Goal: Task Accomplishment & Management: Manage account settings

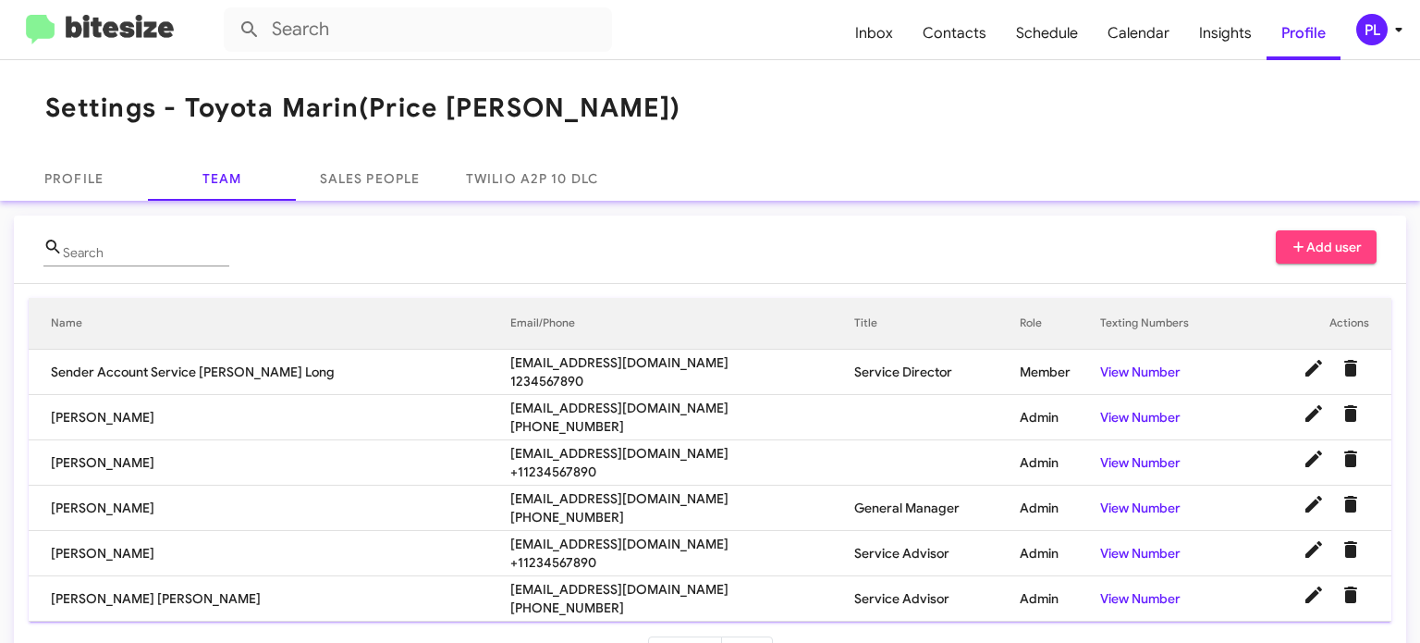
click at [1390, 29] on icon at bounding box center [1399, 29] width 22 height 22
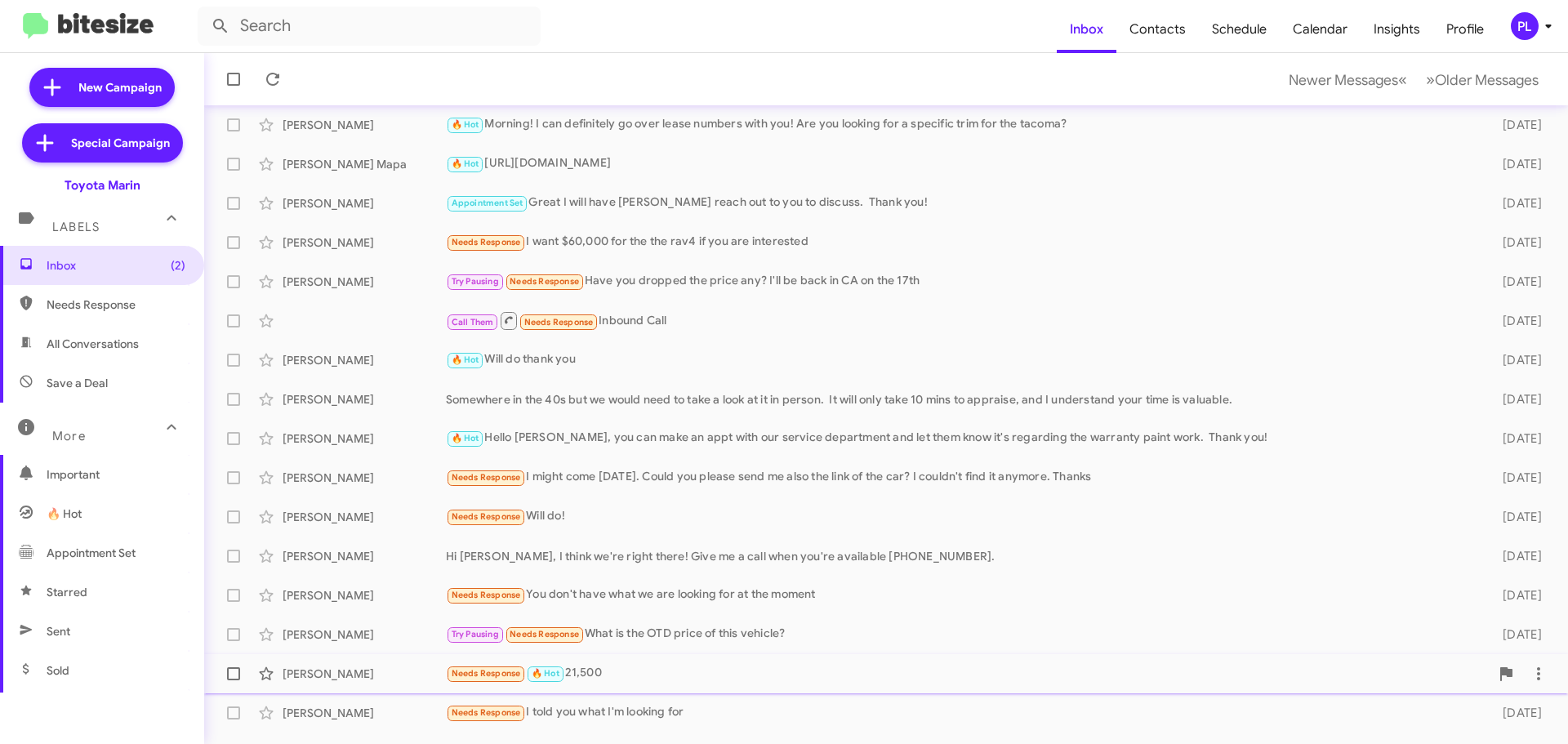
scroll to position [204, 0]
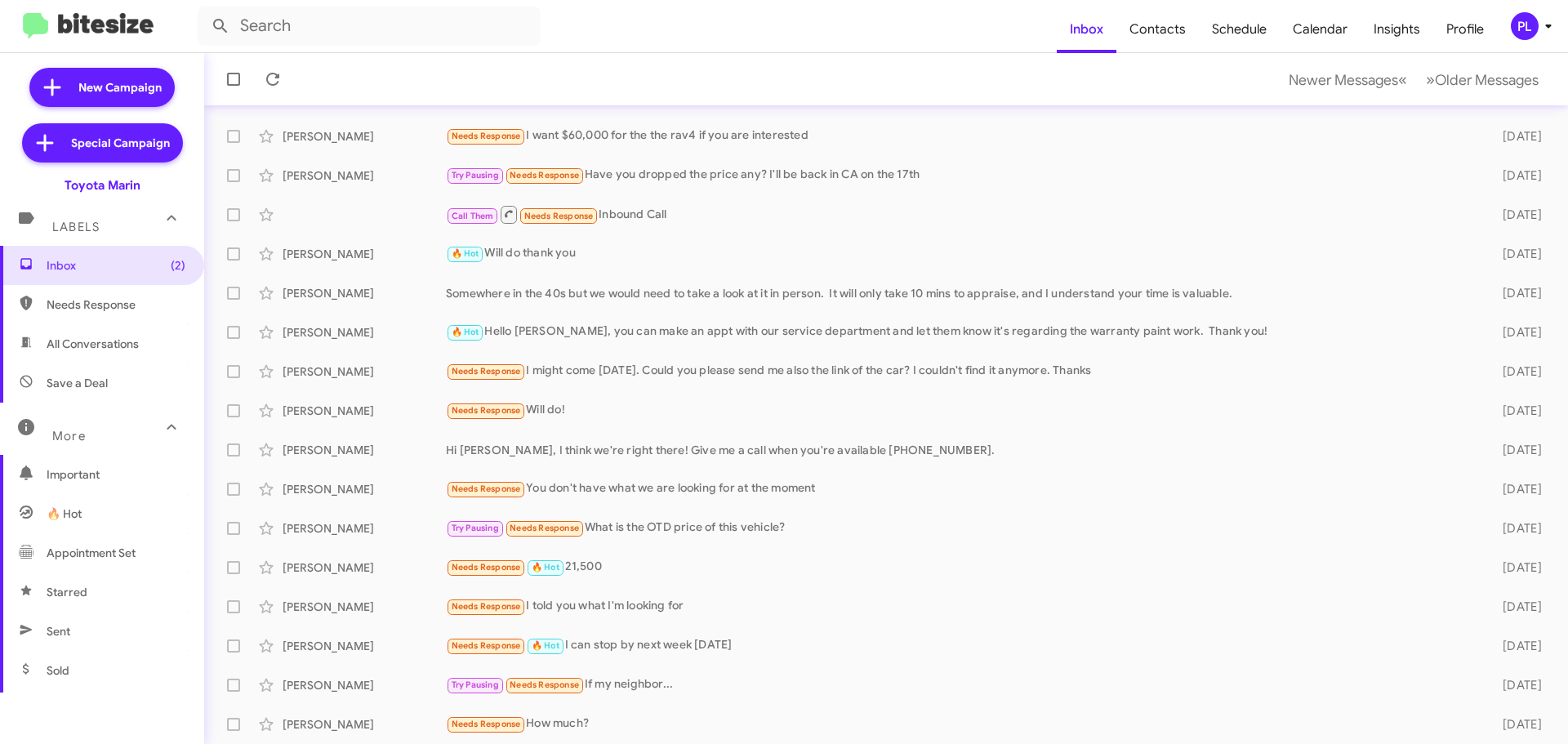
click at [1541, 26] on icon at bounding box center [1549, 26] width 19 height 19
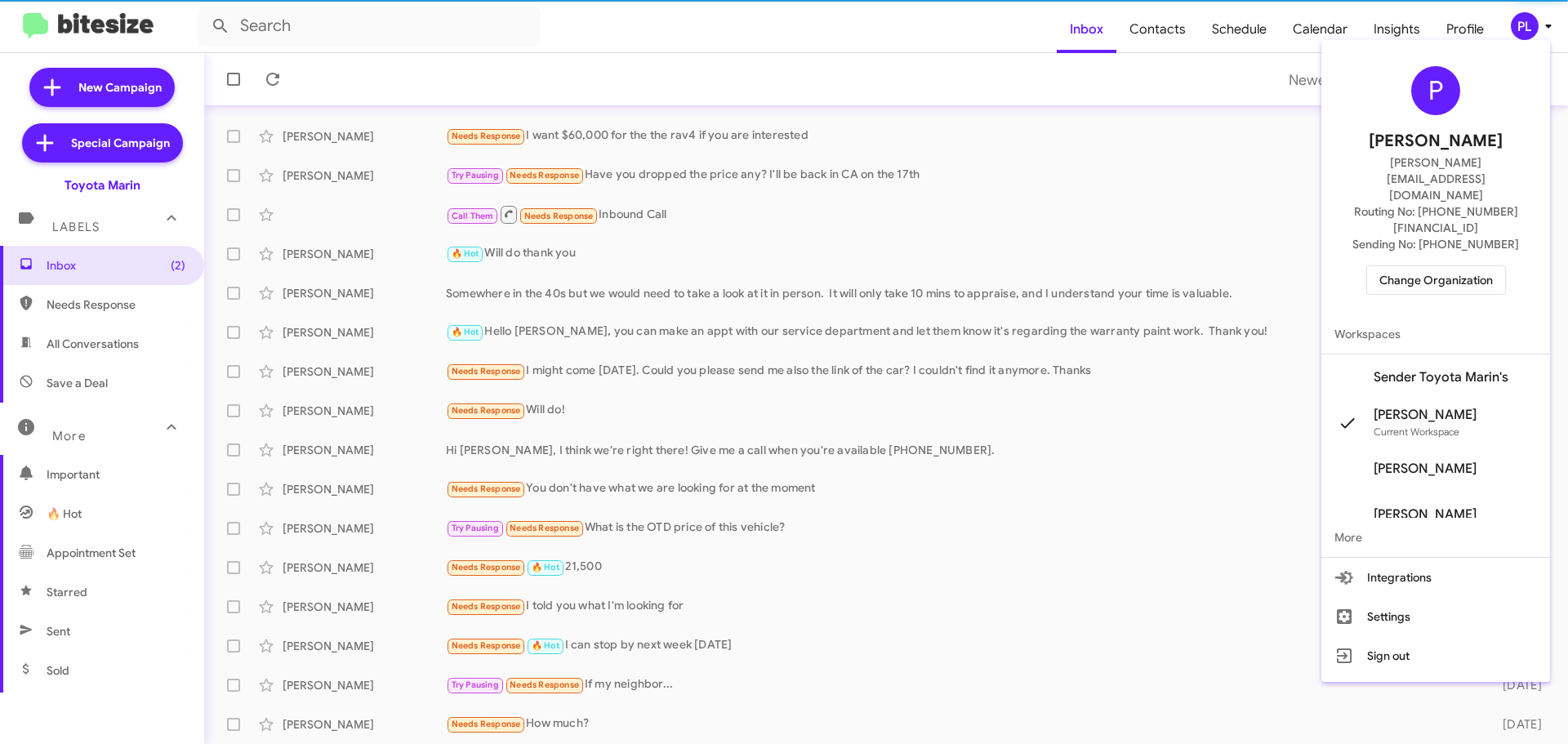
click at [1434, 266] on span "Change Organization" at bounding box center [1436, 279] width 114 height 27
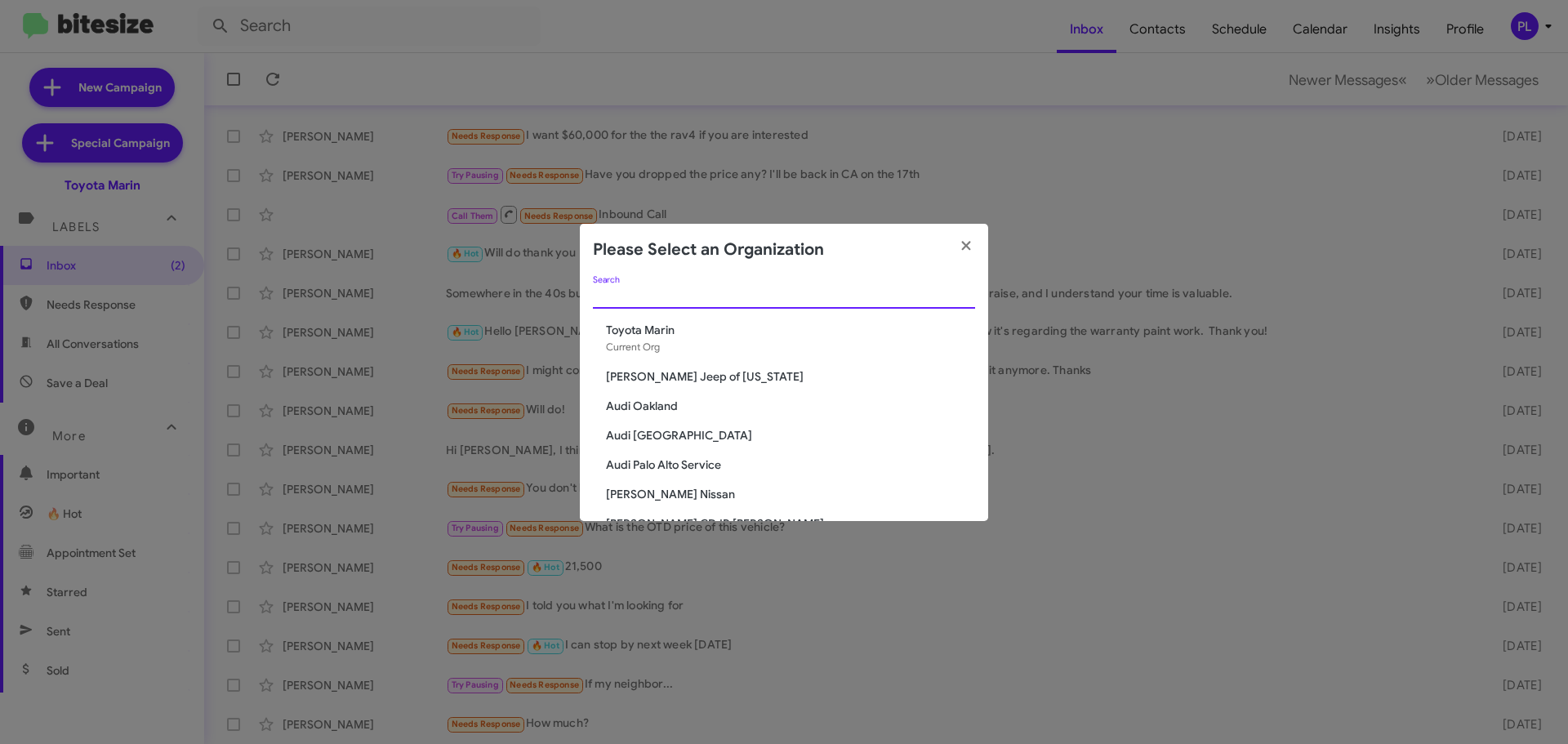
click at [708, 295] on input "Search" at bounding box center [784, 296] width 383 height 13
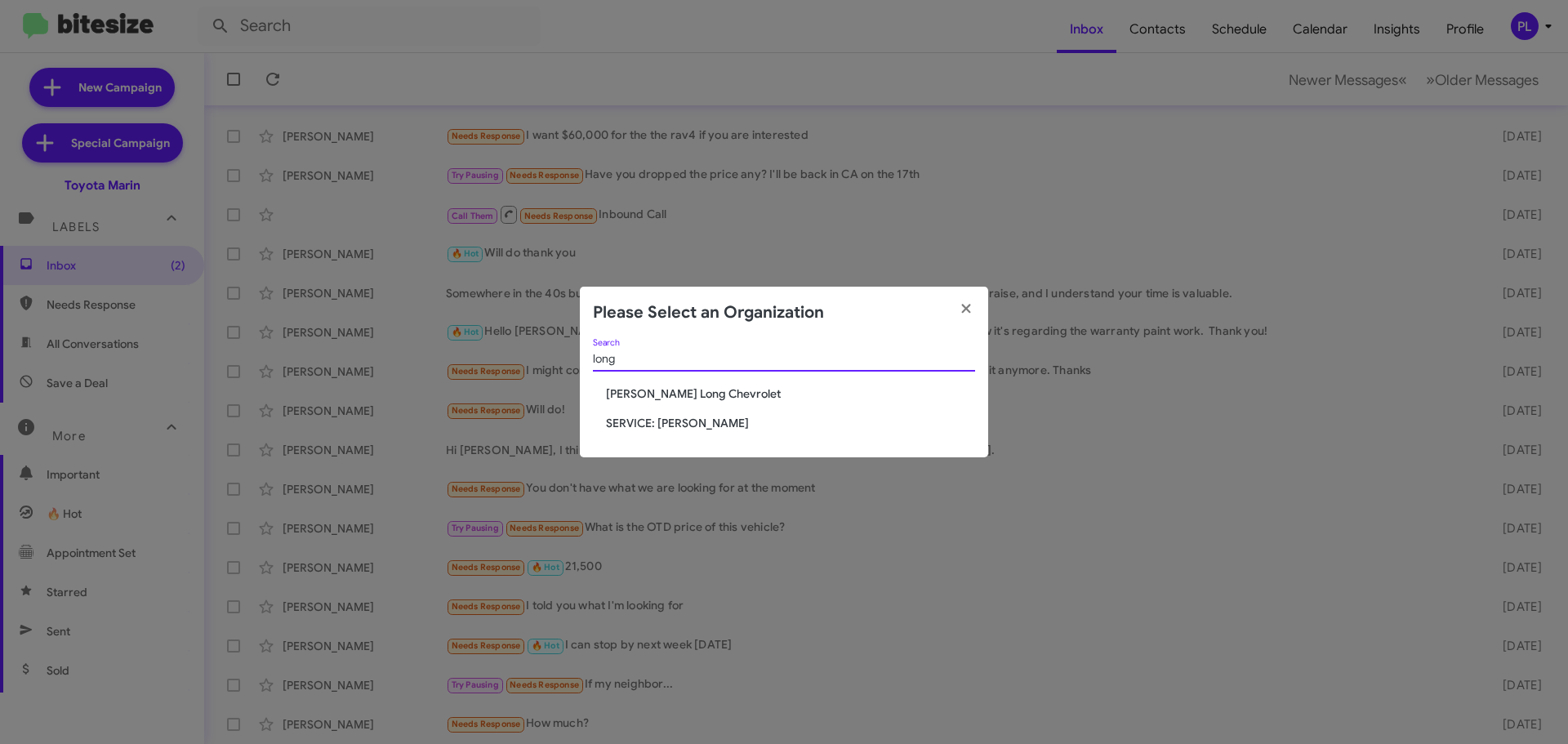
type input "long"
click at [697, 422] on span "SERVICE: [PERSON_NAME]" at bounding box center [791, 423] width 369 height 16
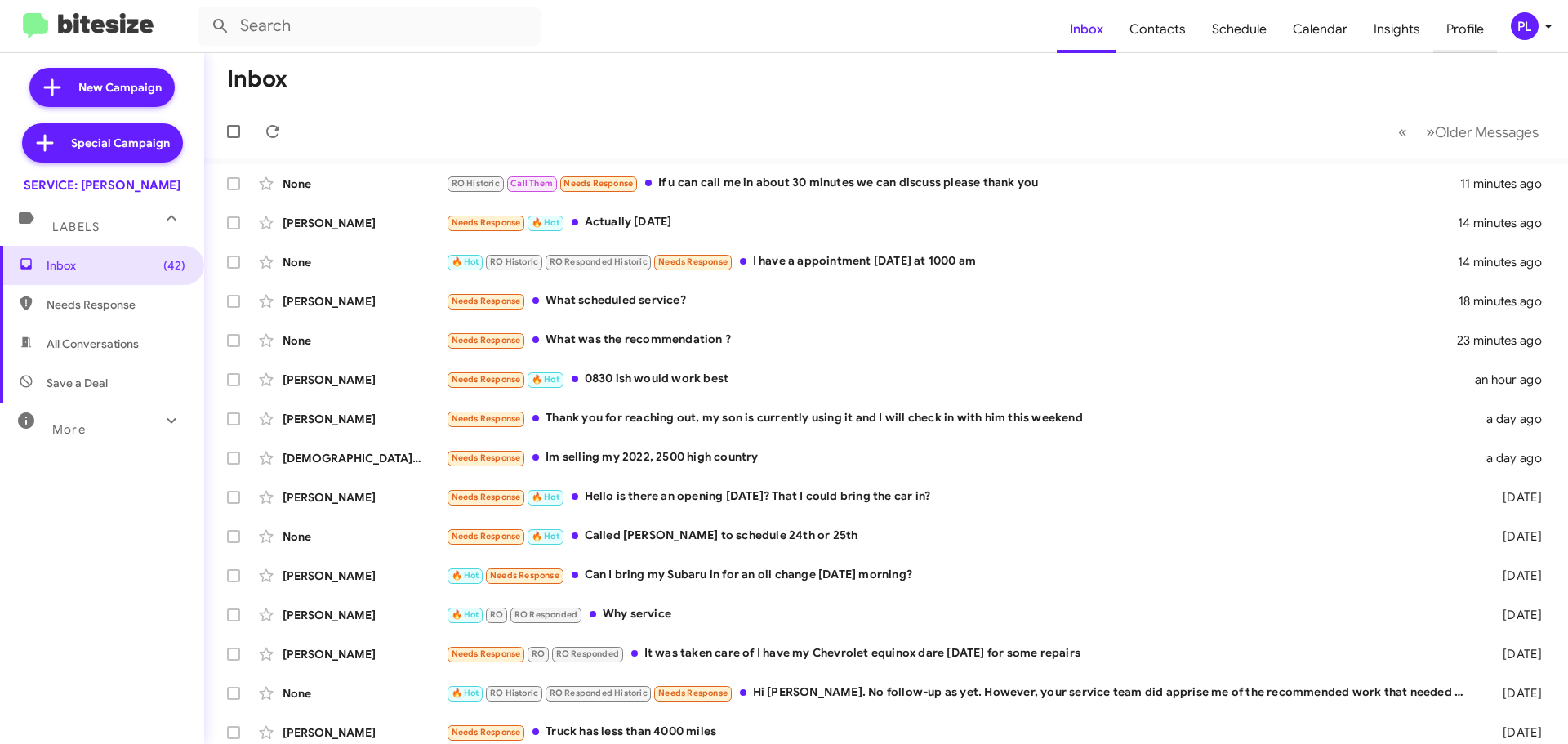
click at [1488, 27] on span "Profile" at bounding box center [1466, 29] width 64 height 48
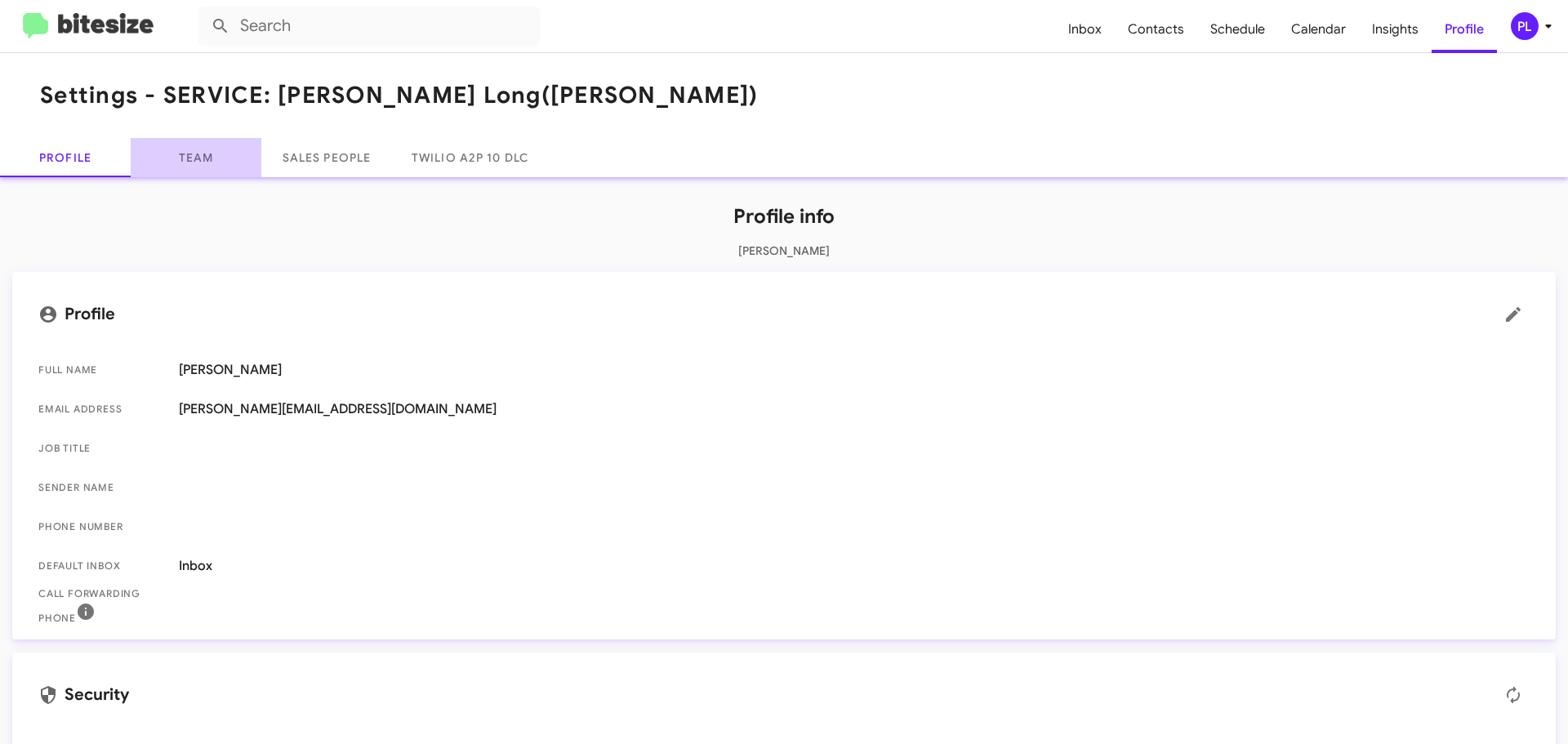
click at [202, 156] on link "Team" at bounding box center [196, 157] width 131 height 39
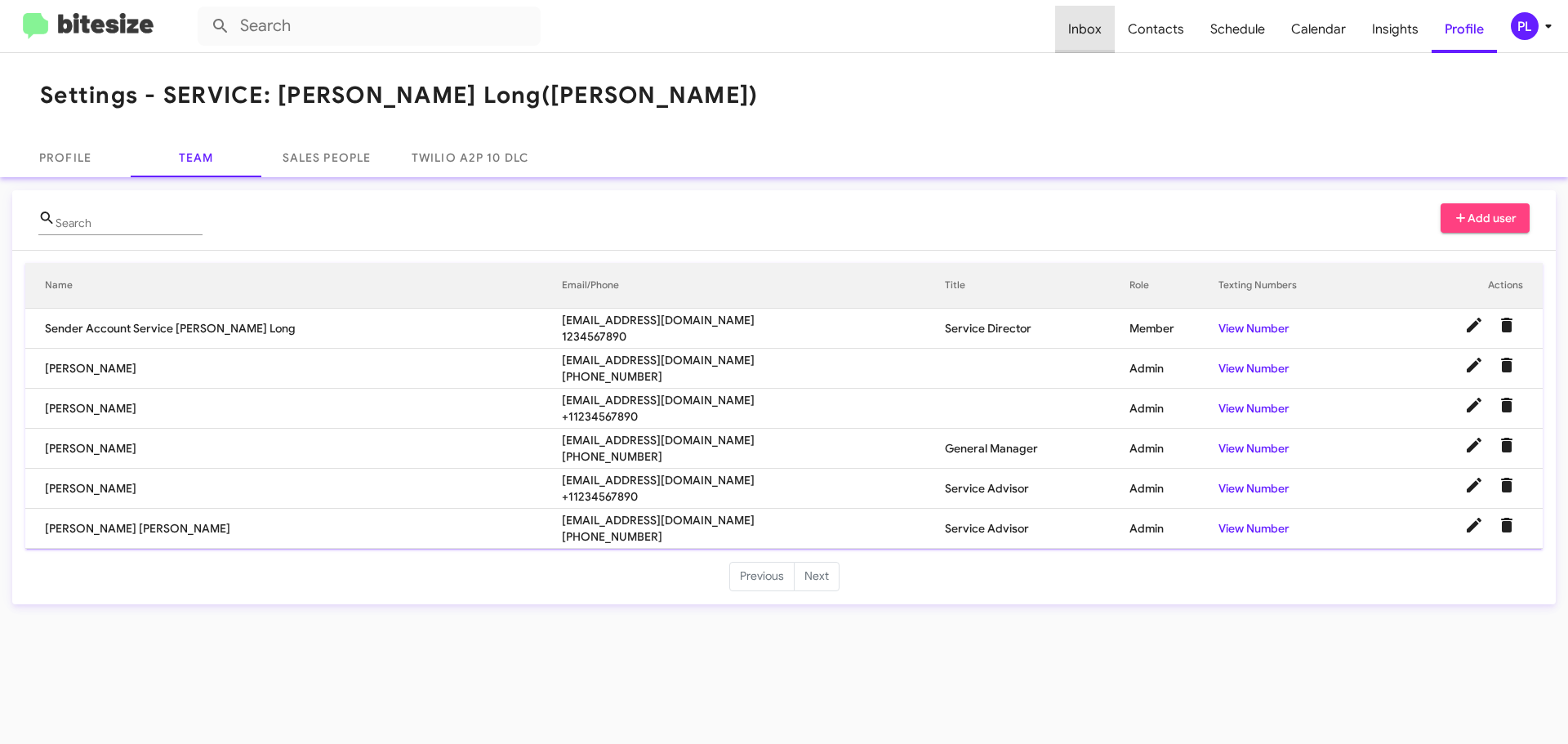
click at [1102, 29] on span "Inbox" at bounding box center [1084, 29] width 59 height 48
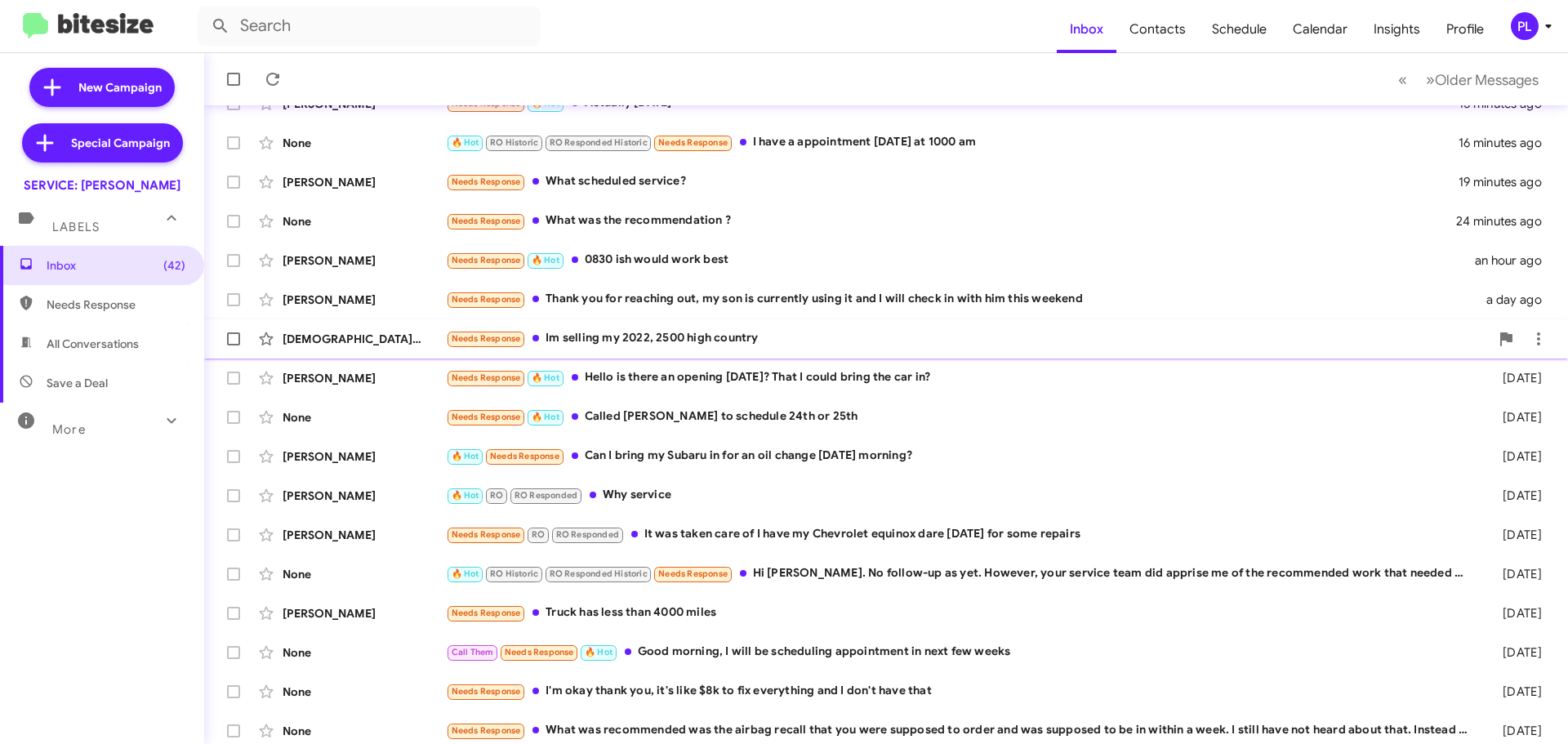
scroll to position [204, 0]
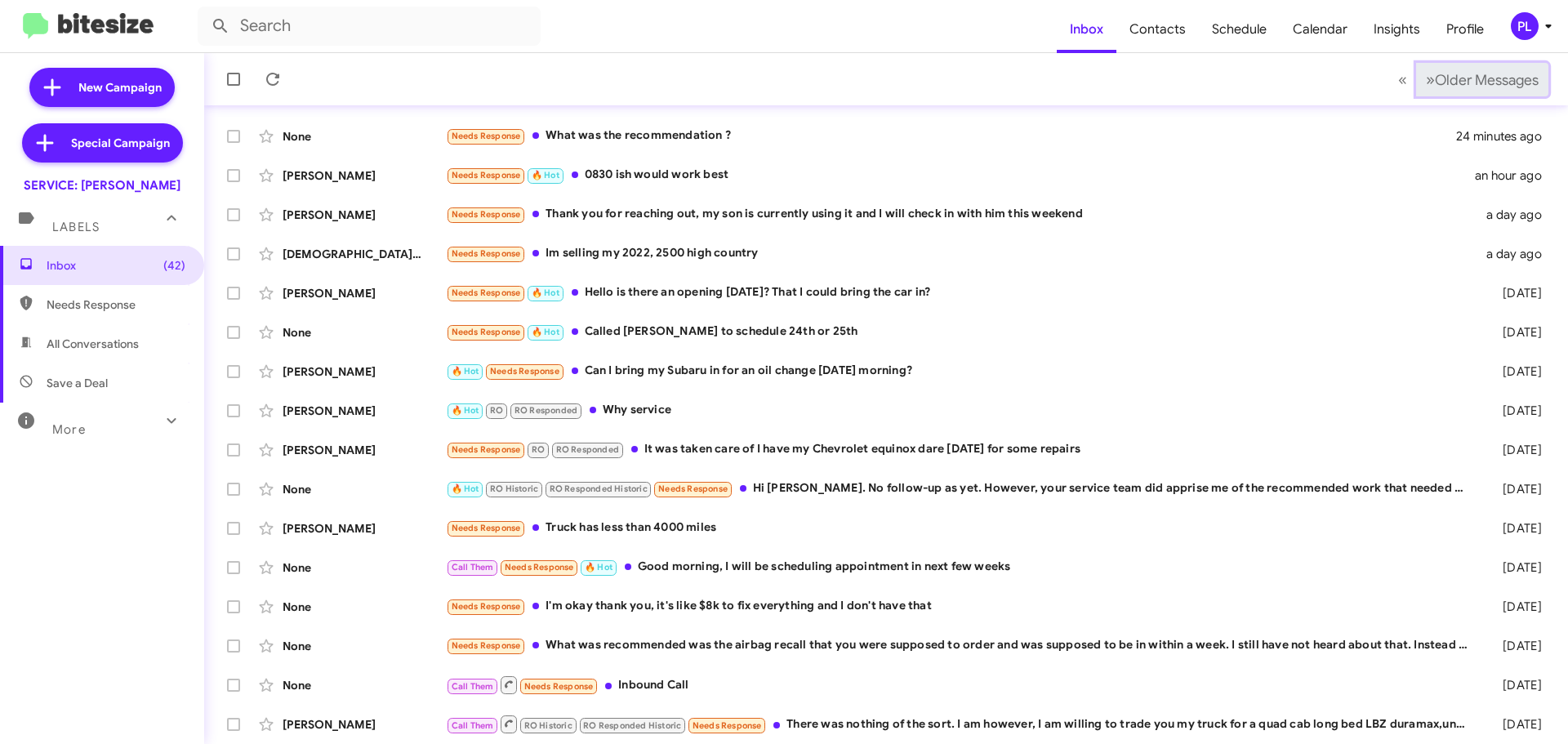
click at [1488, 87] on span "Older Messages" at bounding box center [1486, 80] width 103 height 18
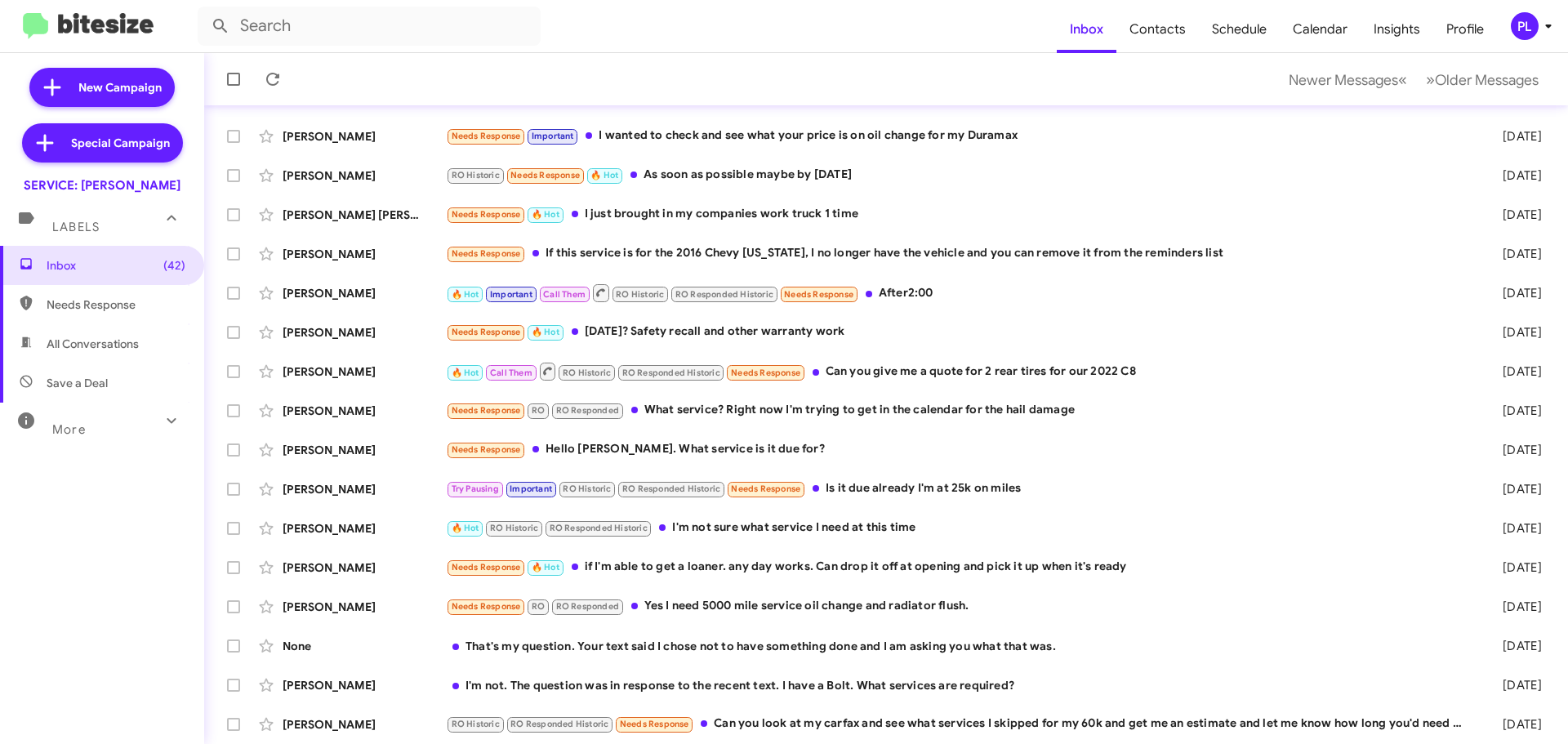
click at [1541, 22] on icon at bounding box center [1549, 26] width 19 height 19
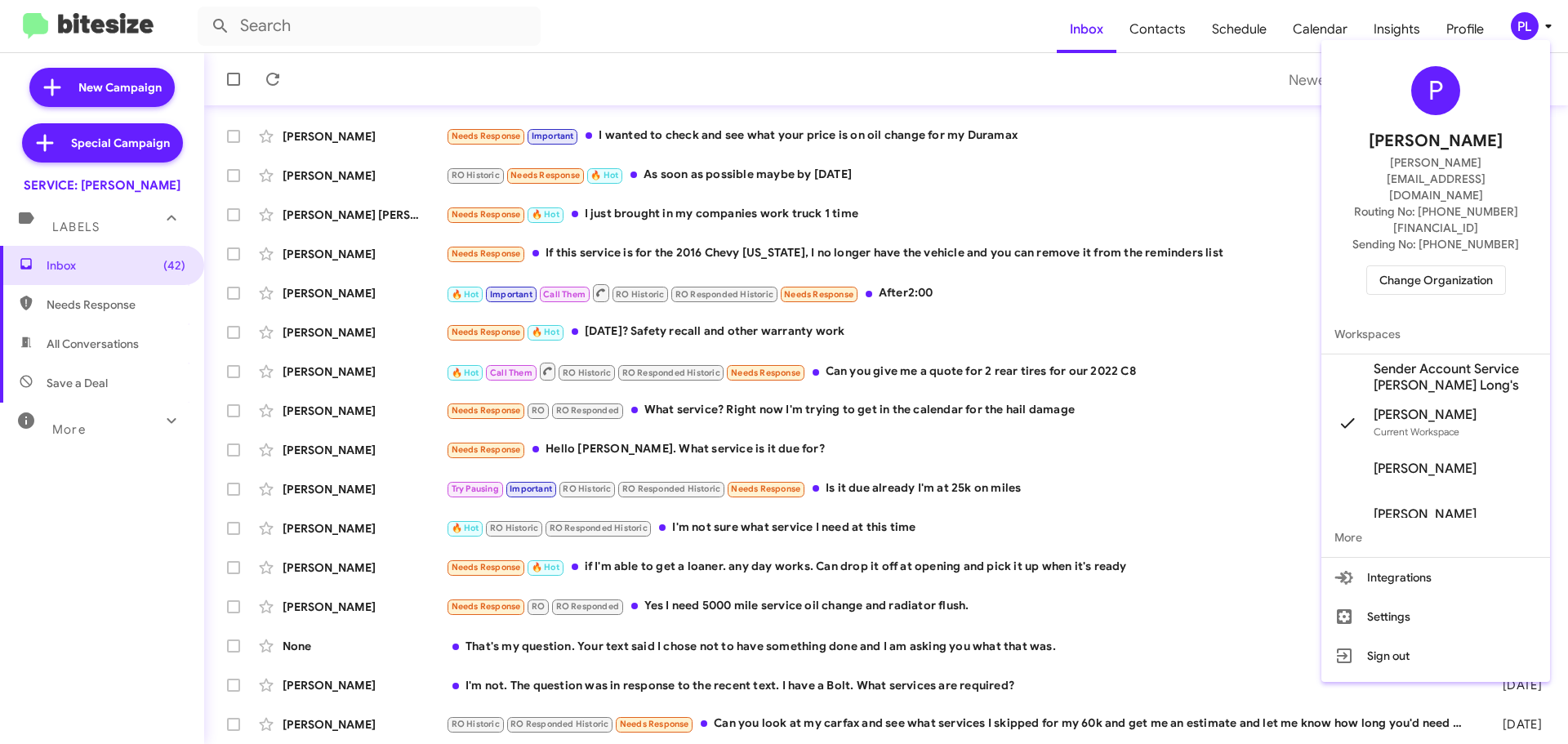
click at [1451, 266] on span "Change Organization" at bounding box center [1436, 279] width 114 height 27
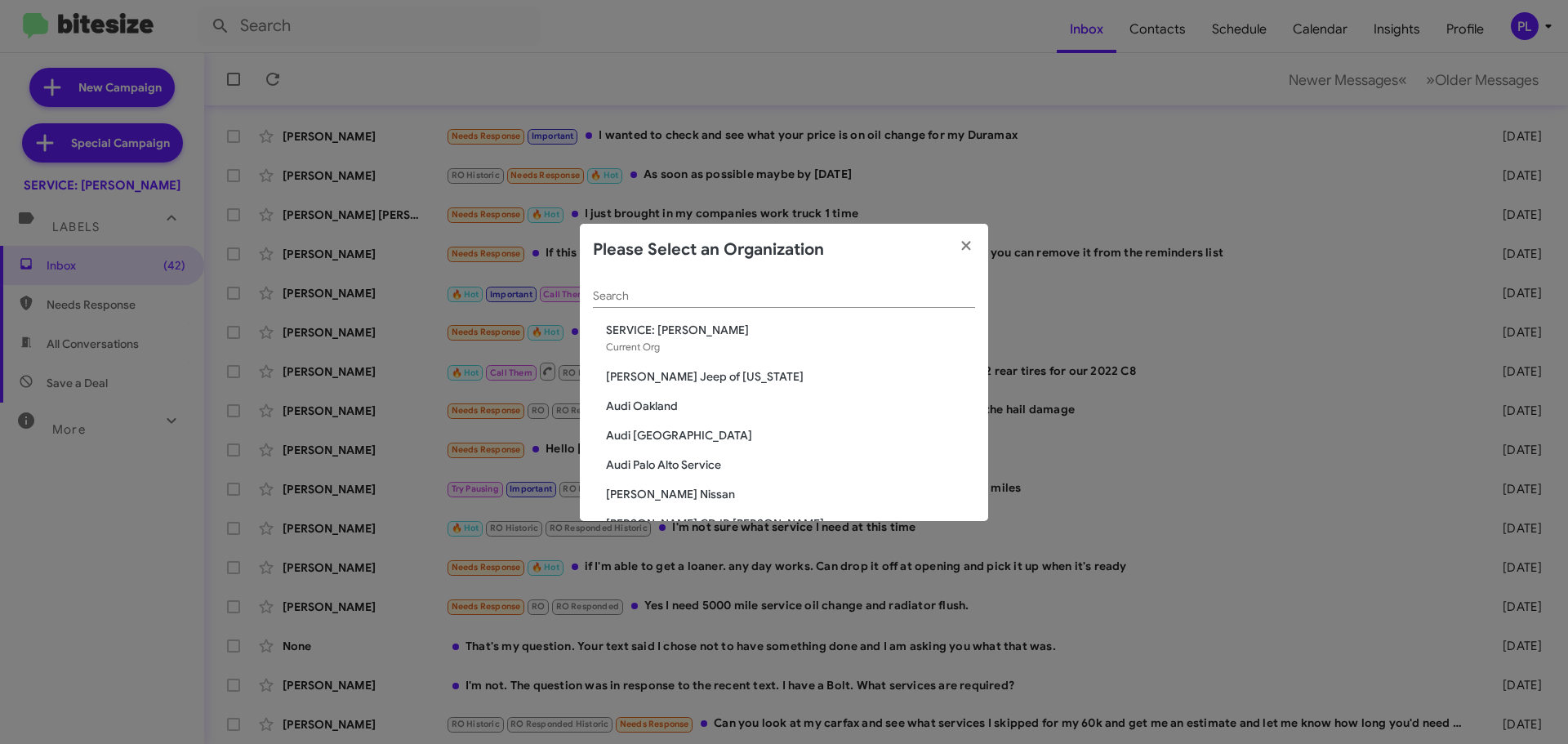
click at [828, 292] on input "Search" at bounding box center [784, 296] width 383 height 13
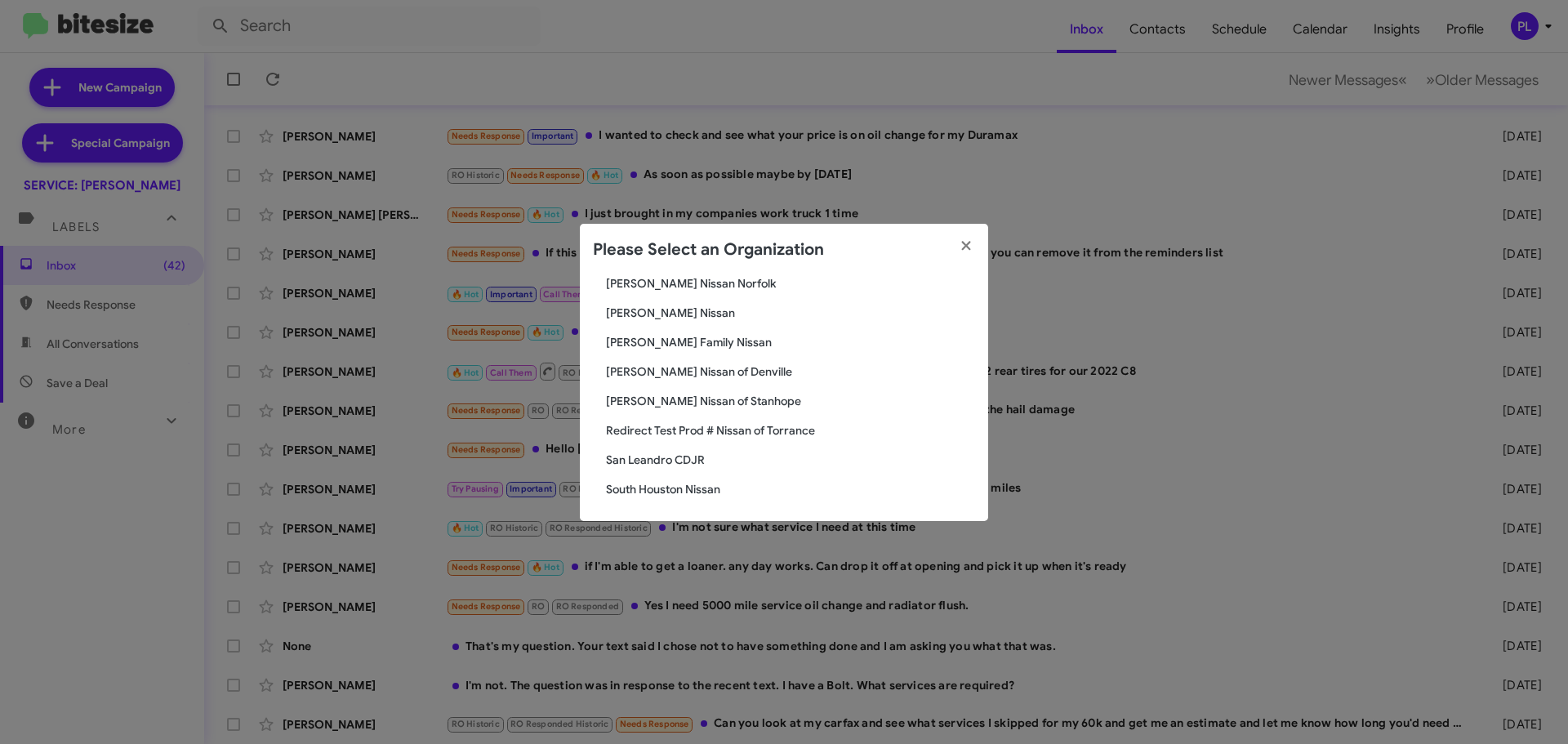
scroll to position [108, 0]
type input "san"
click at [669, 456] on span "San Leandro CDJR" at bounding box center [791, 457] width 369 height 16
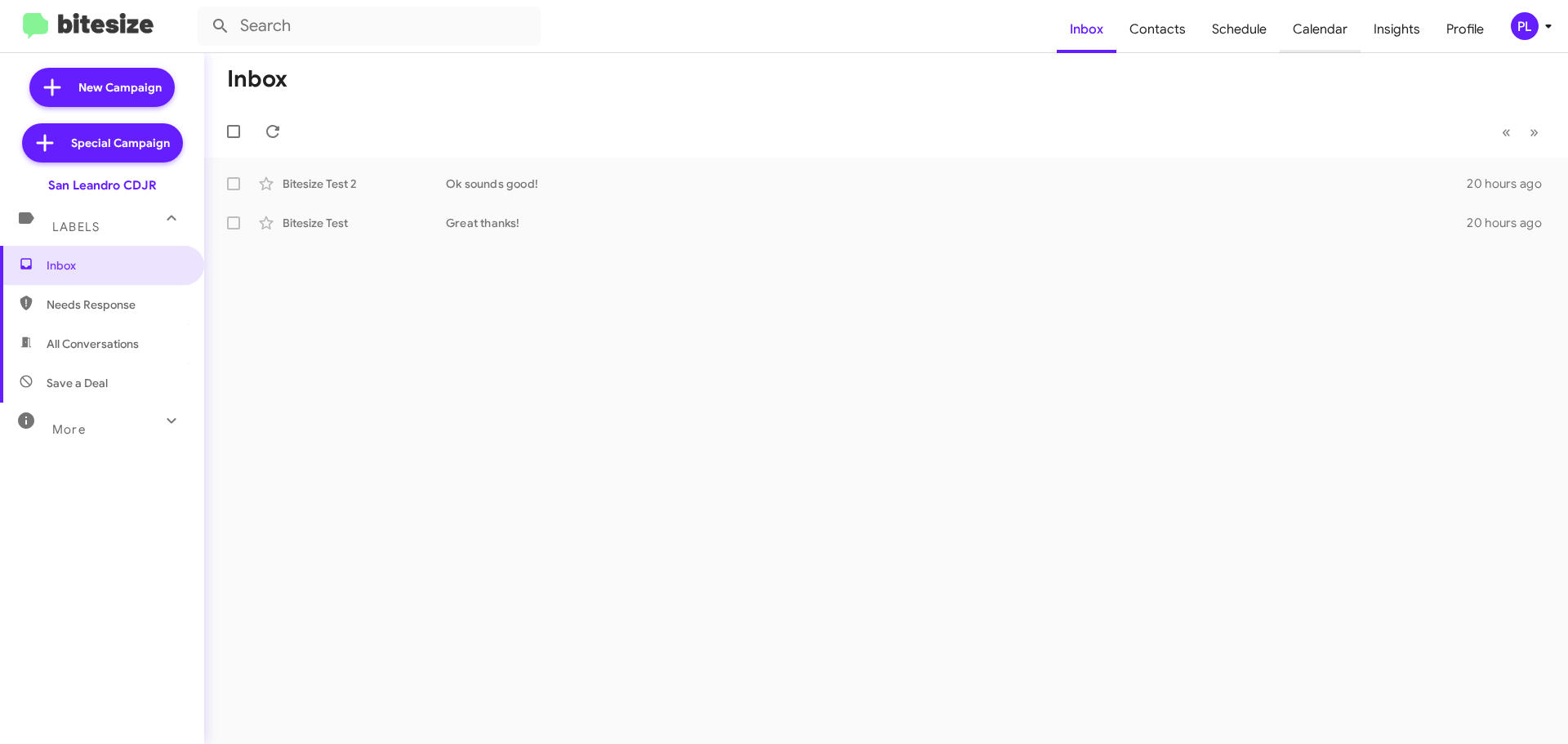
click at [1326, 27] on span "Calendar" at bounding box center [1321, 29] width 81 height 48
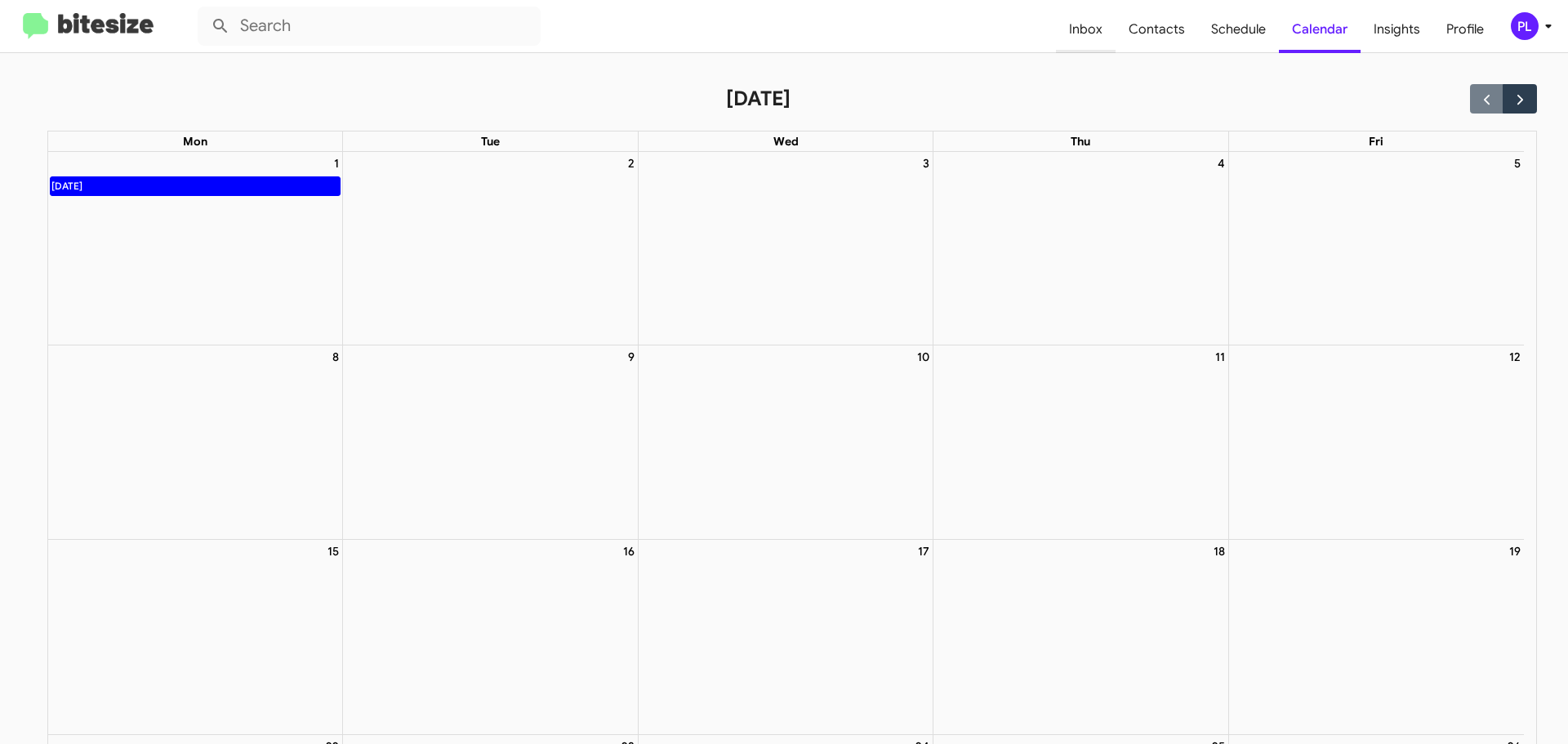
click at [1087, 22] on span "Inbox" at bounding box center [1085, 29] width 59 height 48
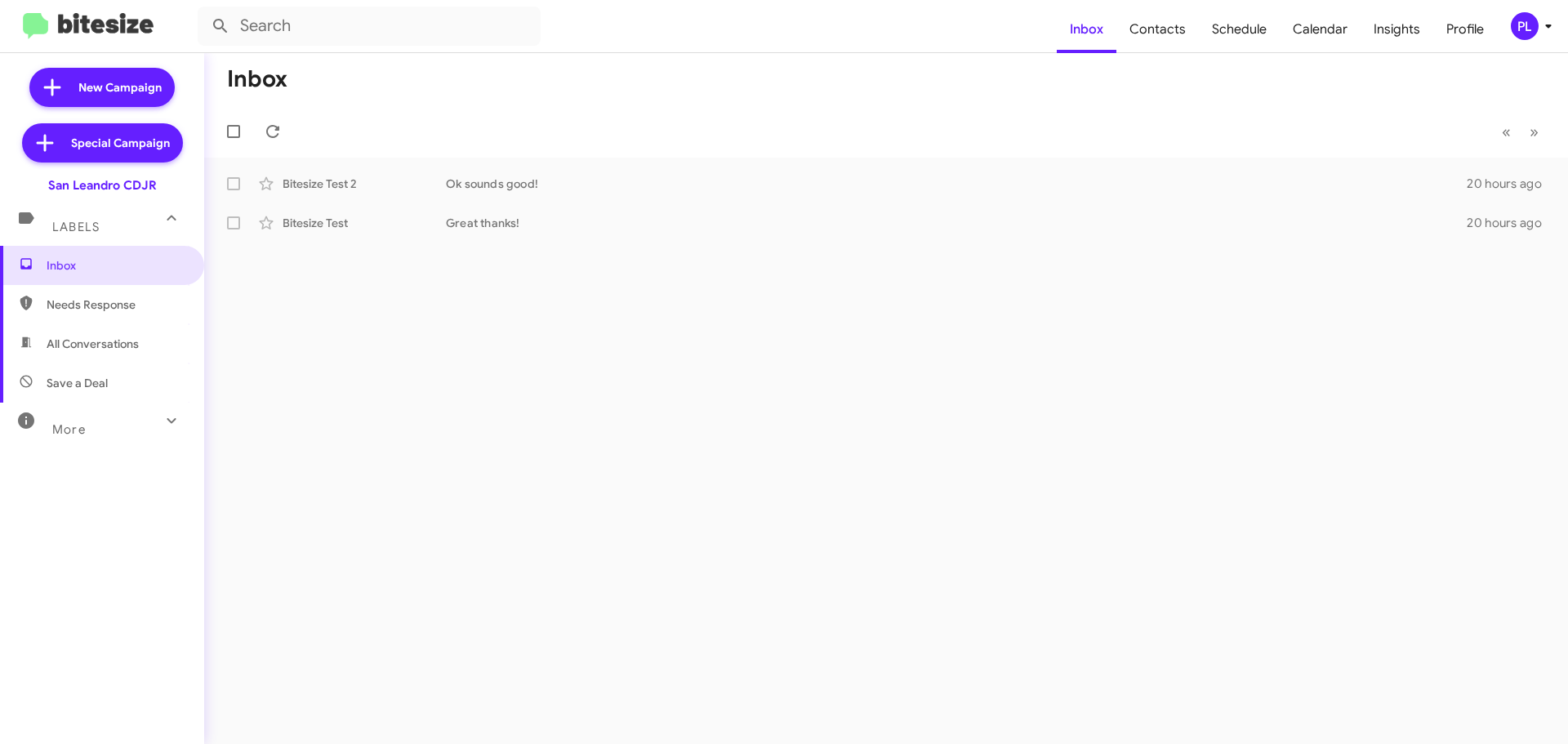
click at [1550, 27] on icon at bounding box center [1549, 26] width 19 height 19
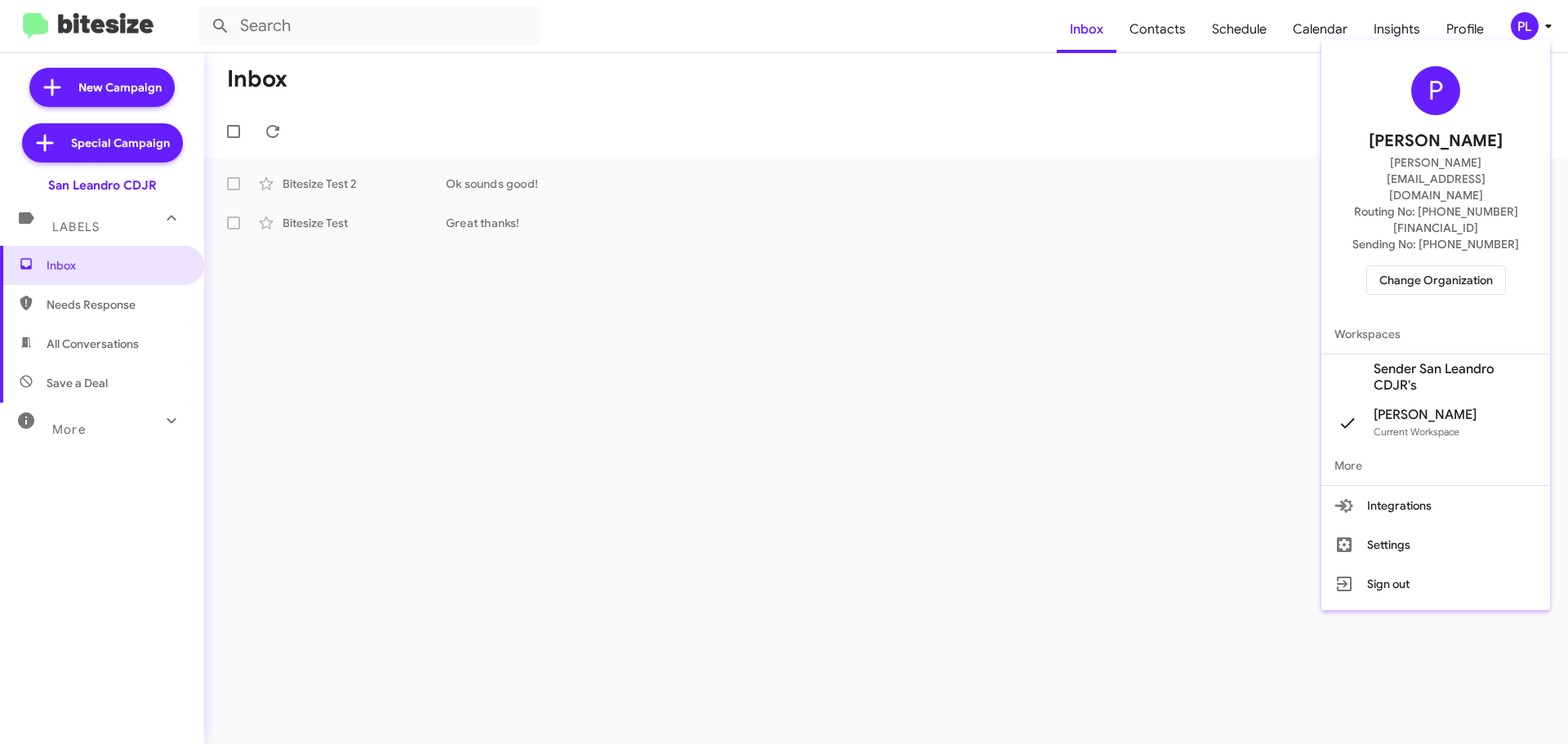
drag, startPoint x: 42, startPoint y: 186, endPoint x: 116, endPoint y: 190, distance: 74.1
click at [116, 190] on div at bounding box center [784, 372] width 1568 height 744
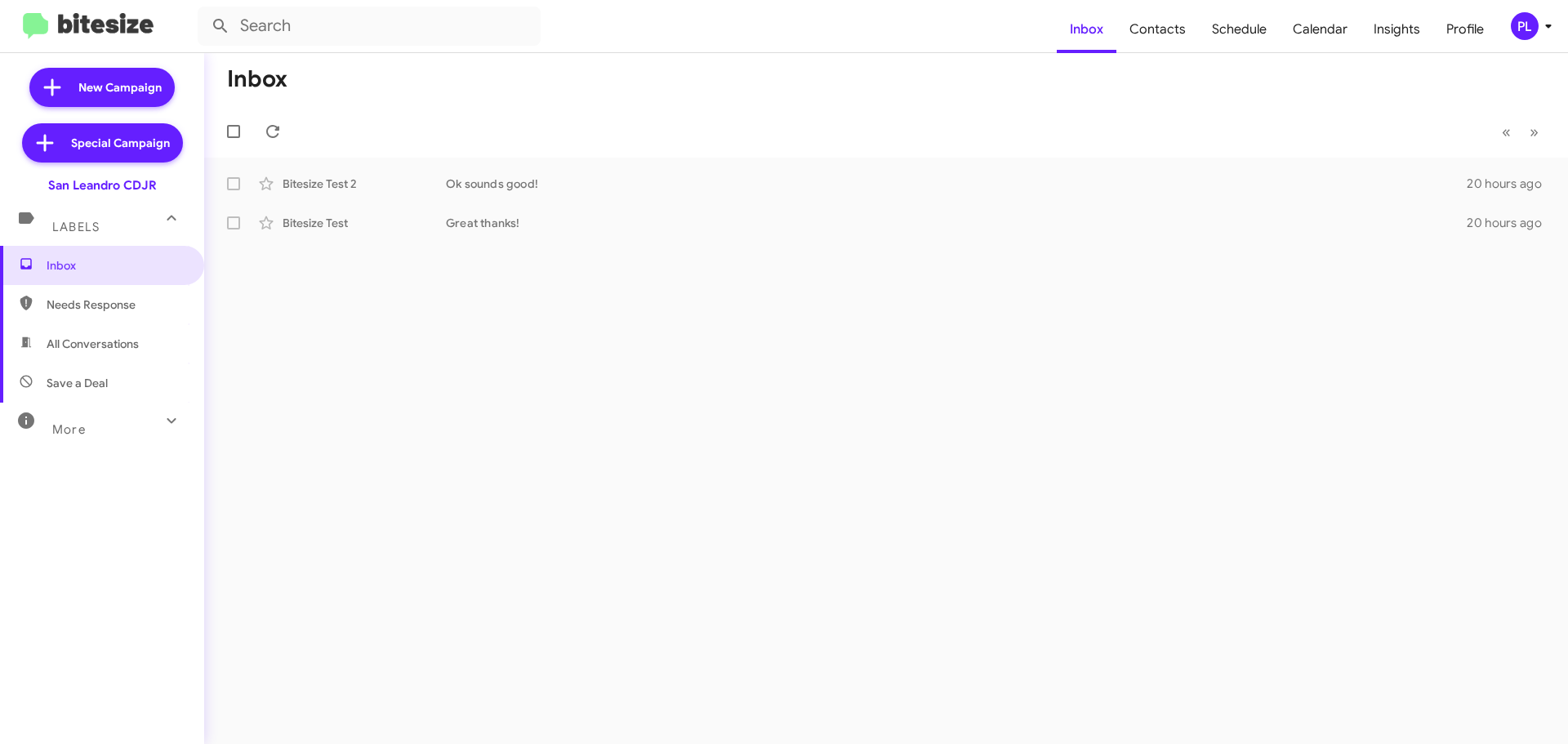
drag, startPoint x: 162, startPoint y: 189, endPoint x: 0, endPoint y: 189, distance: 162.0
click at [0, 189] on div "San Leandro CDJR" at bounding box center [102, 182] width 204 height 23
copy div "San Leandro CDJR"
click at [1541, 27] on icon at bounding box center [1549, 26] width 19 height 19
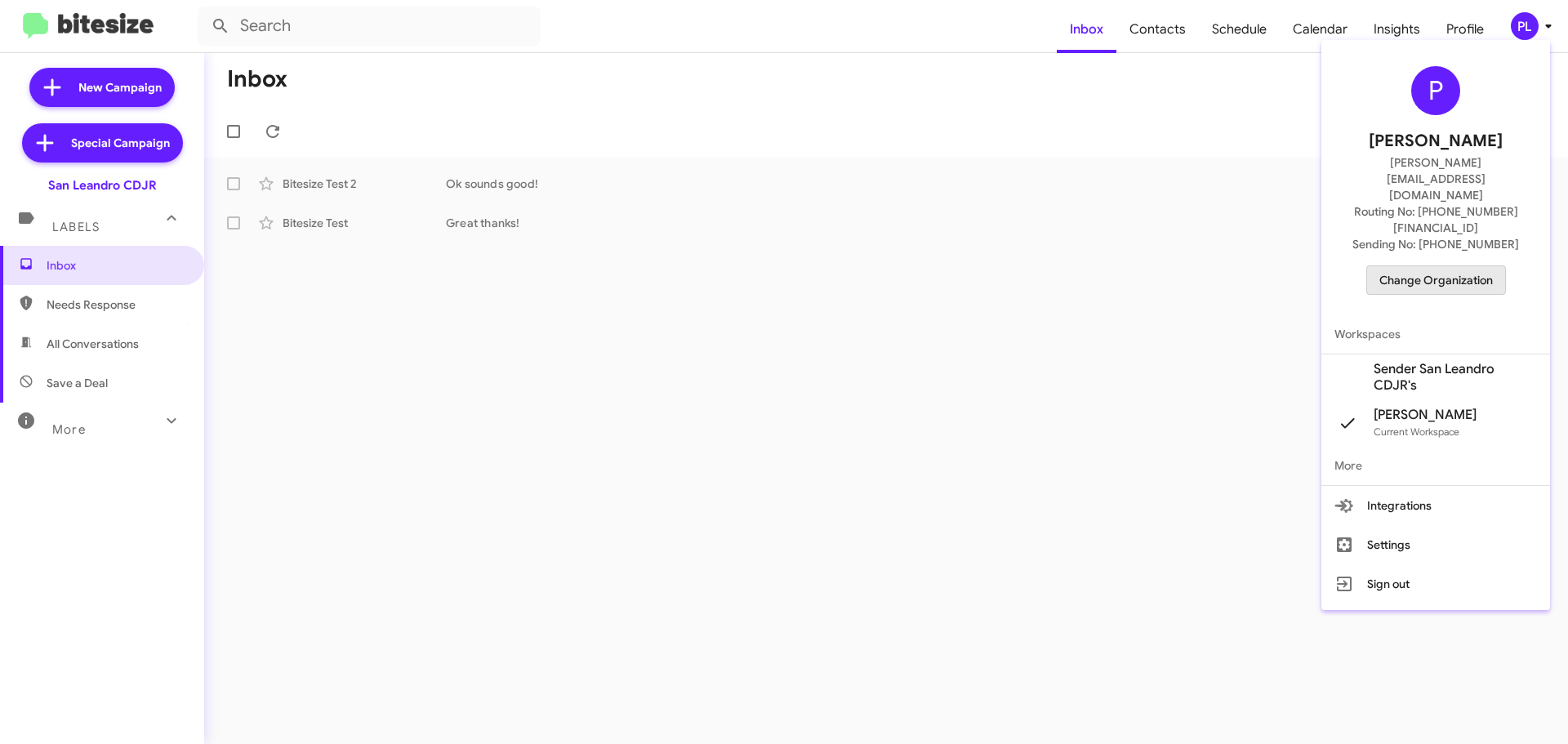
click at [1439, 266] on span "Change Organization" at bounding box center [1436, 279] width 114 height 27
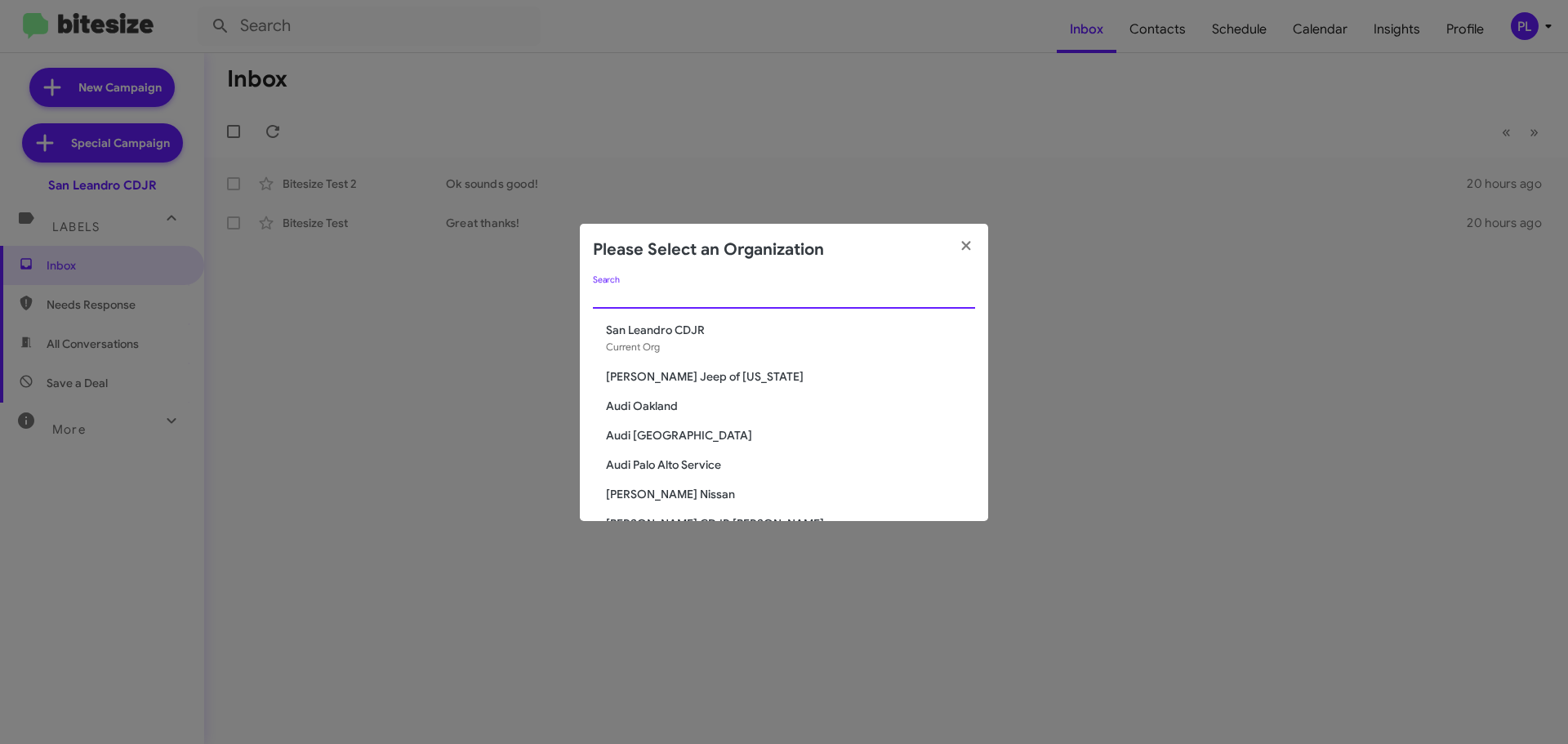
click at [785, 298] on input "Search" at bounding box center [784, 296] width 383 height 13
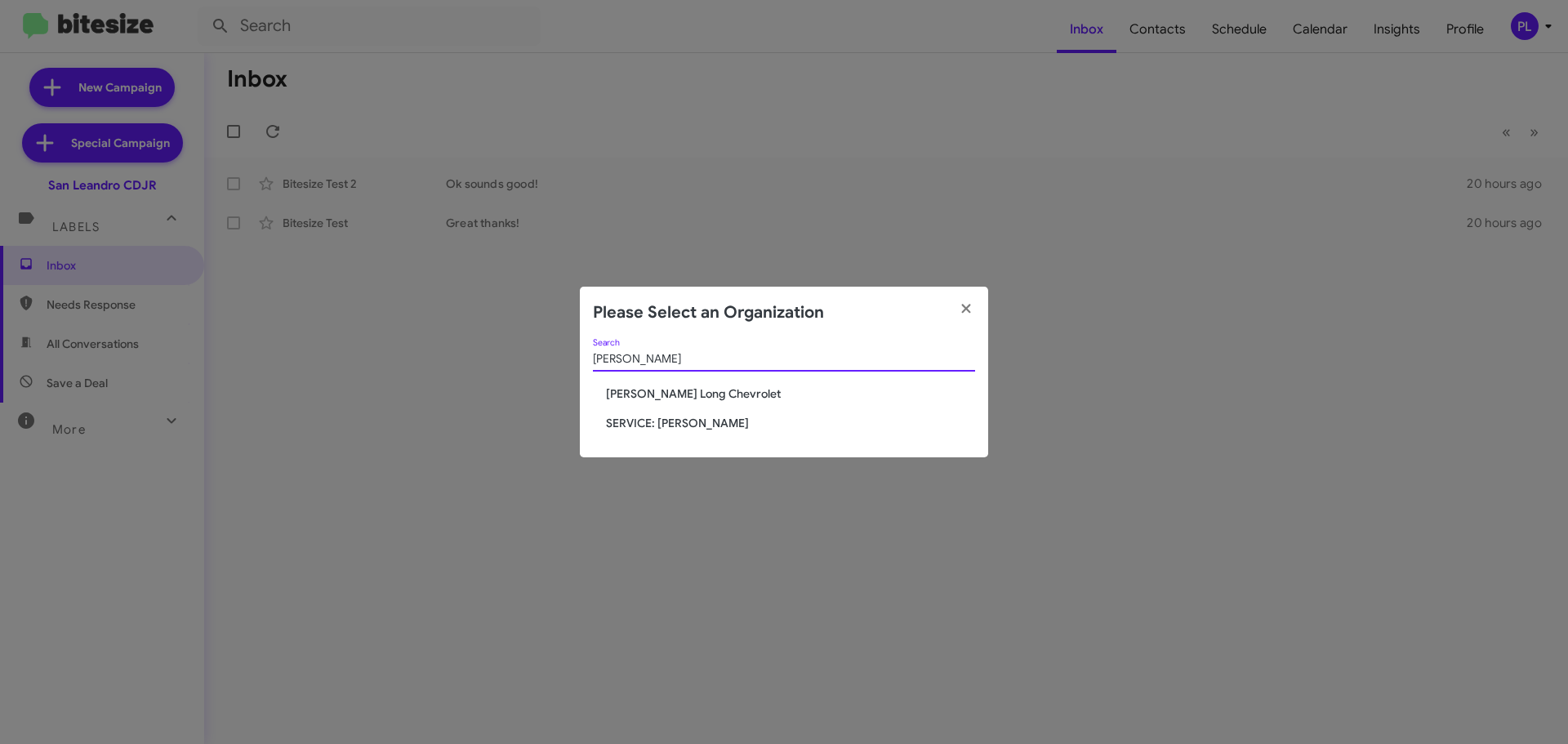
type input "daniels"
click at [655, 421] on span "SERVICE: [PERSON_NAME]" at bounding box center [791, 423] width 369 height 16
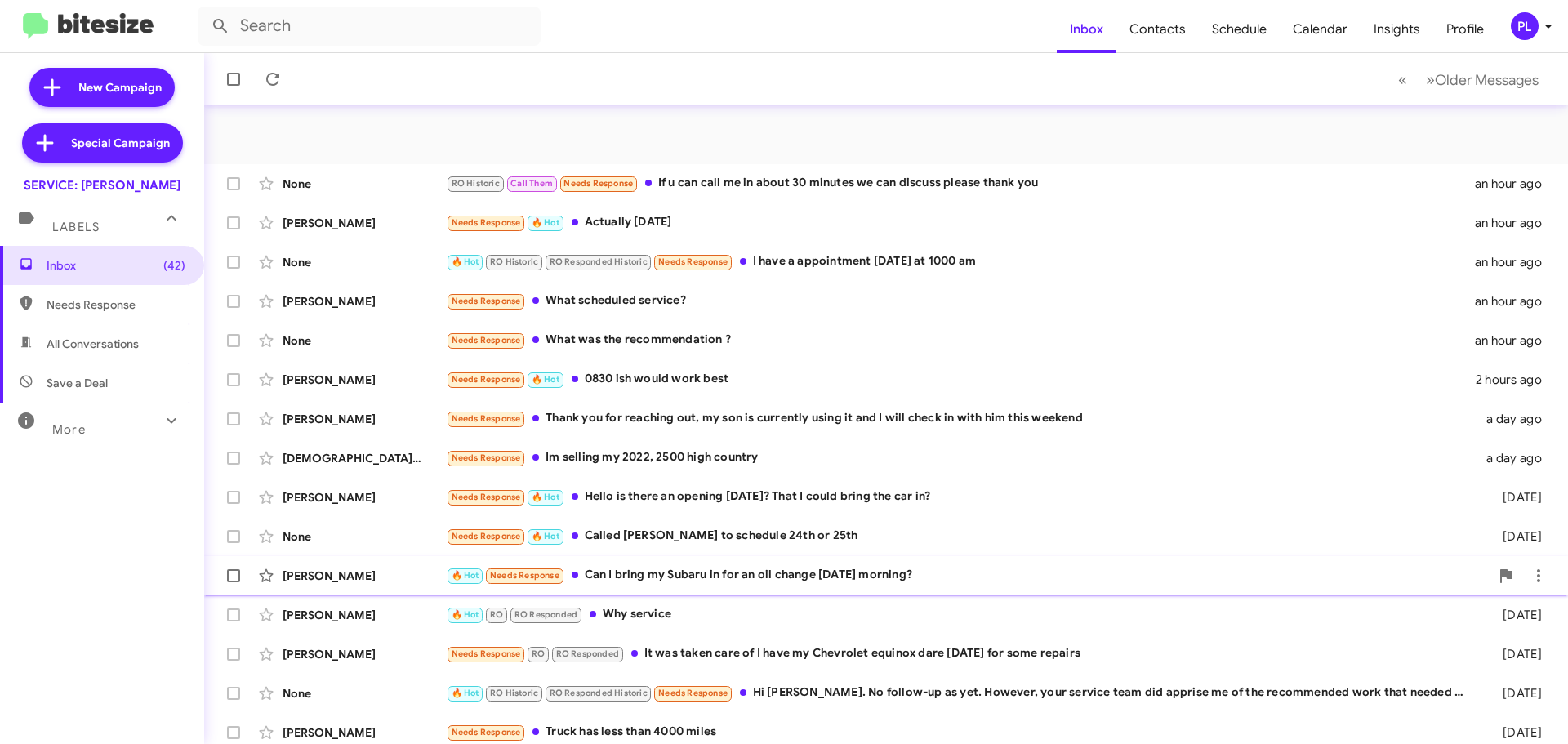
scroll to position [204, 0]
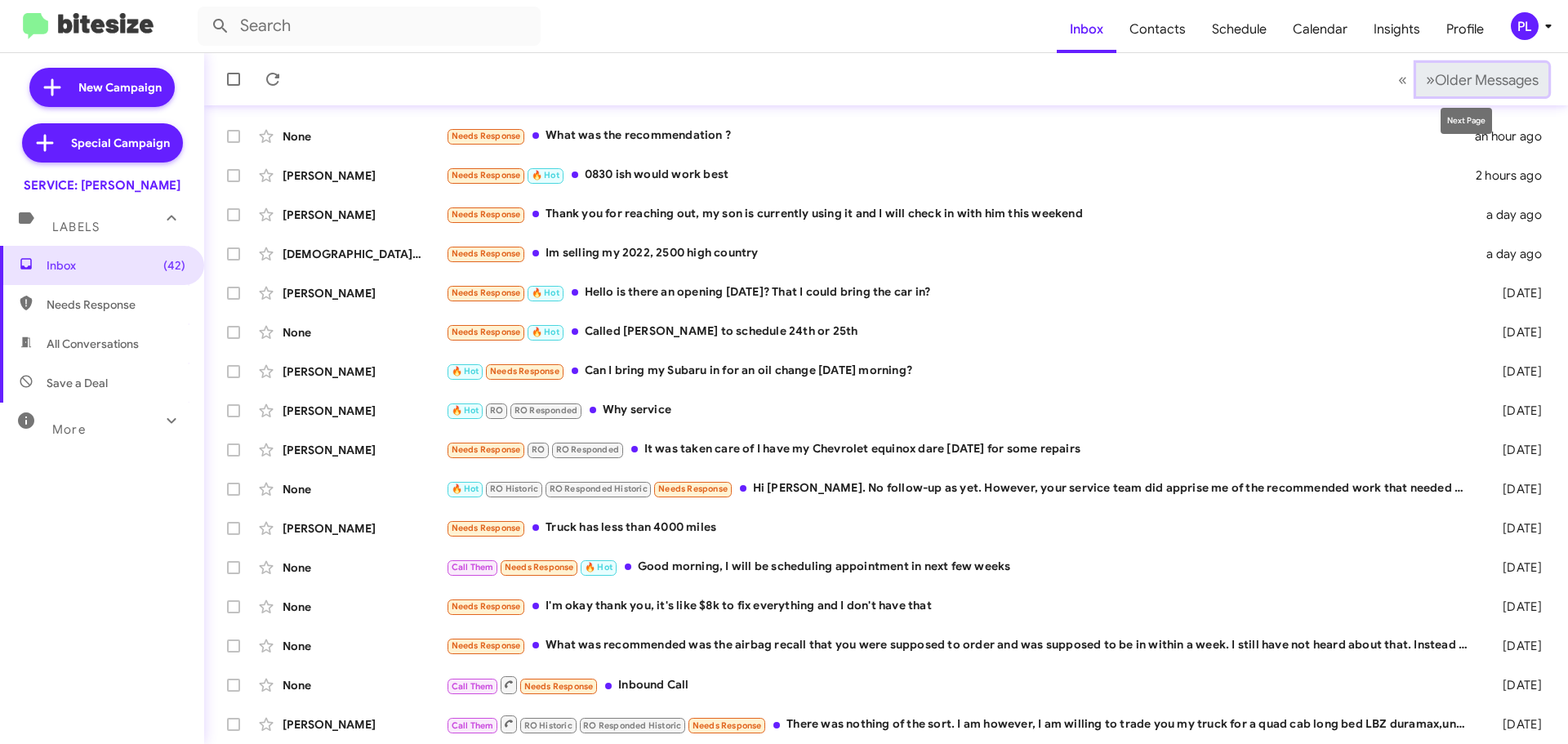
click at [1473, 79] on span "Older Messages" at bounding box center [1486, 80] width 103 height 18
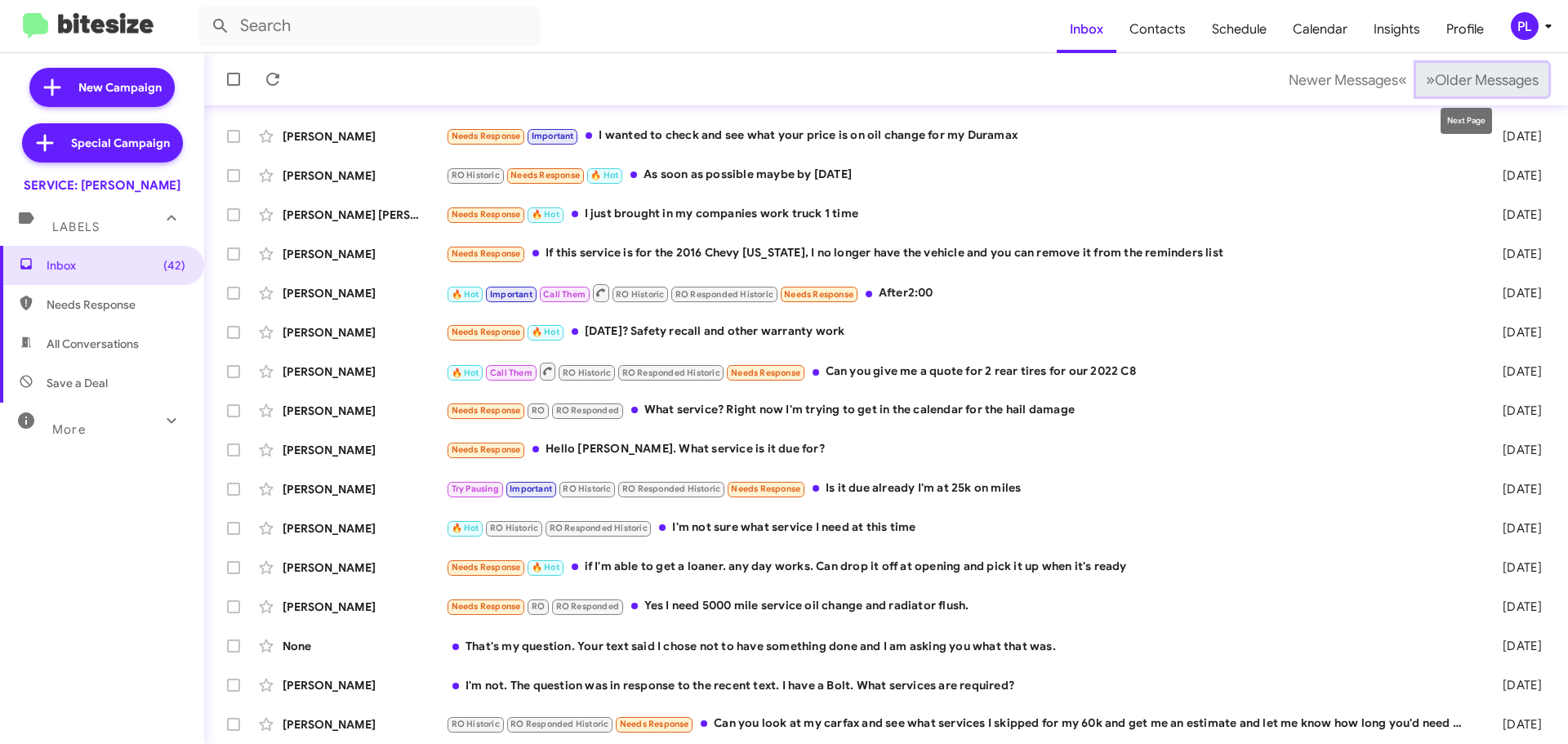
click at [1480, 84] on span "Older Messages" at bounding box center [1486, 80] width 103 height 18
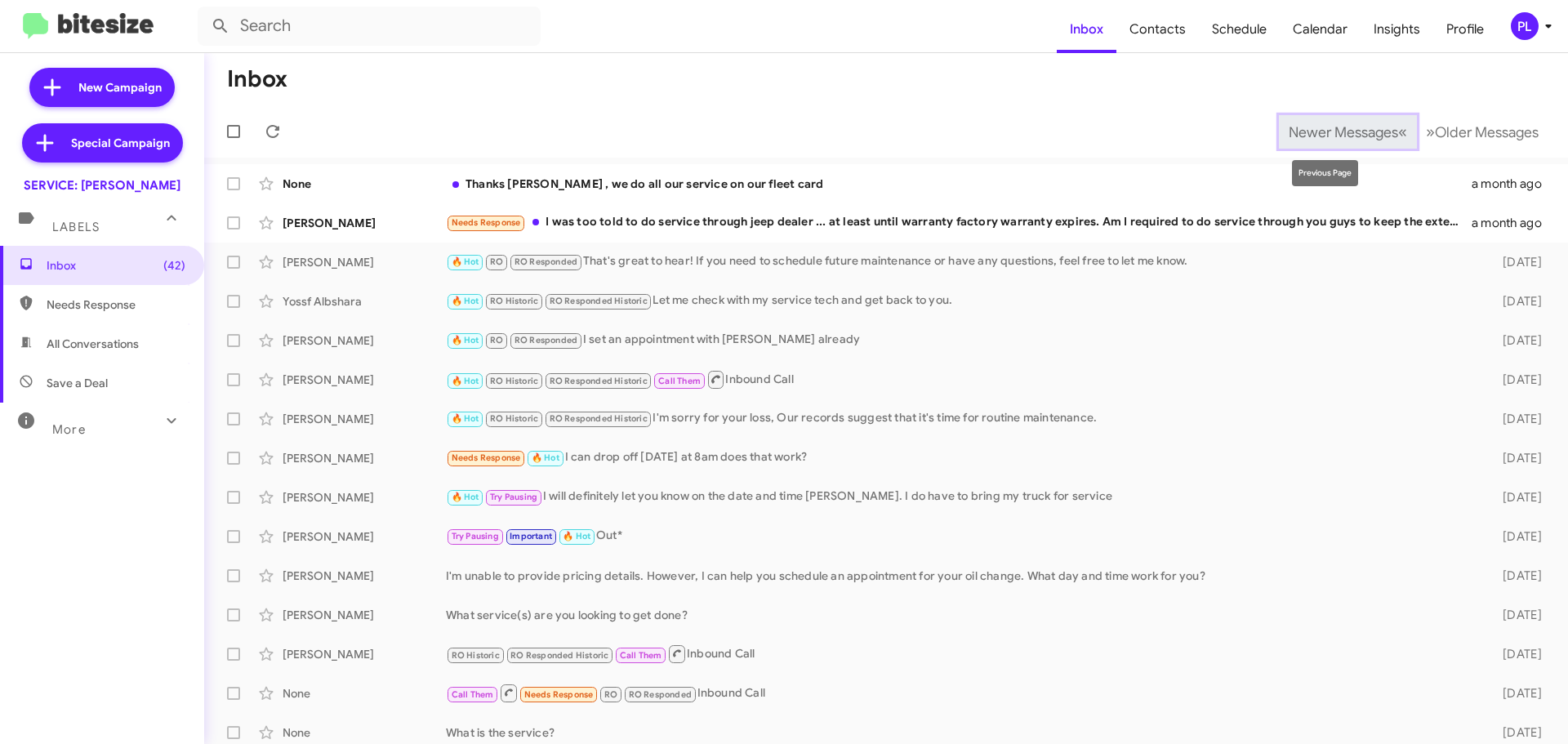
click at [1311, 129] on span "Newer Messages" at bounding box center [1344, 133] width 110 height 18
